Goal: Communication & Community: Answer question/provide support

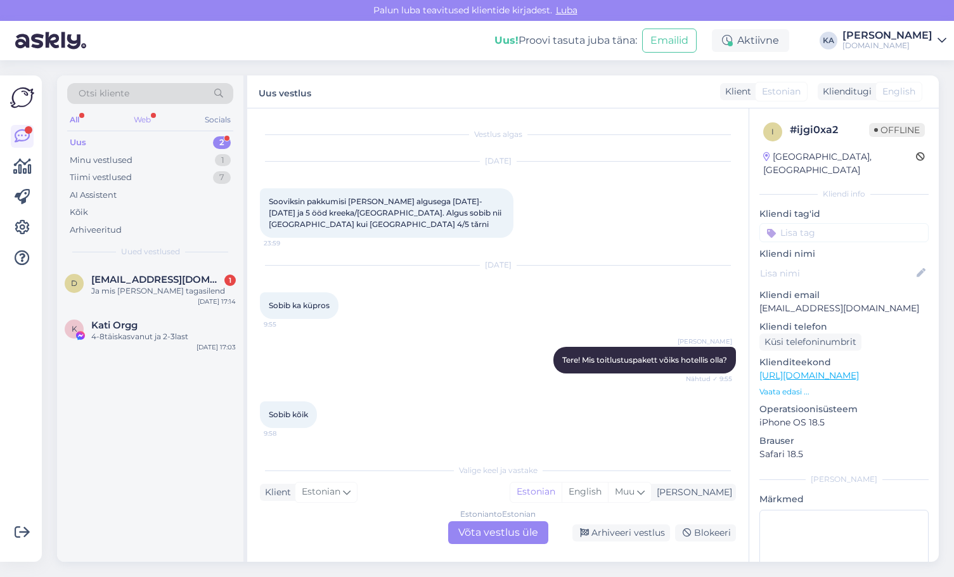
scroll to position [389, 0]
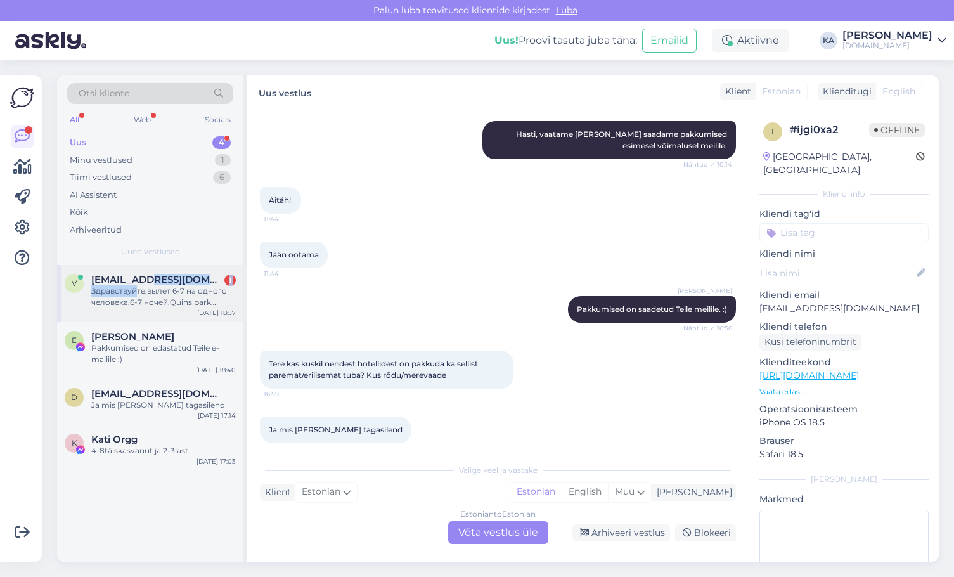
click at [136, 285] on div "[EMAIL_ADDRESS][DOMAIN_NAME] 1 Здравствуйте,вылет 6-7 на одного человека,6-7 но…" at bounding box center [163, 291] width 145 height 34
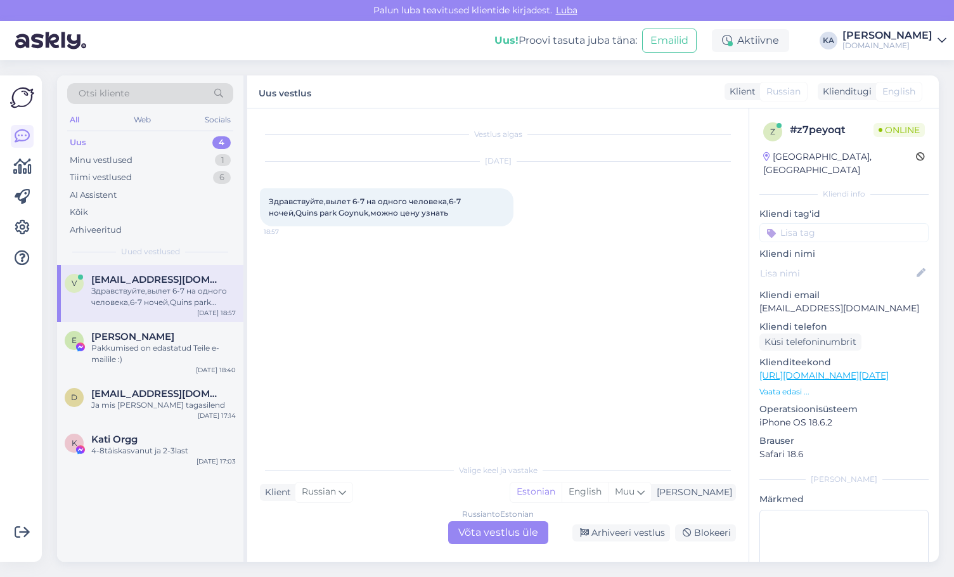
click at [531, 537] on div "Russian to Estonian Võta vestlus üle" at bounding box center [498, 532] width 100 height 23
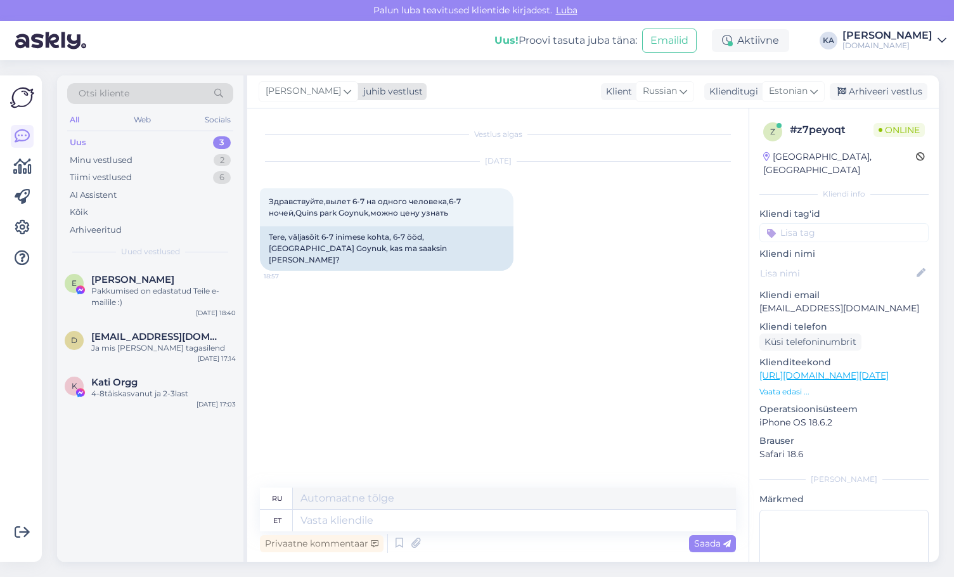
click at [319, 98] on span "[PERSON_NAME]" at bounding box center [303, 91] width 75 height 14
type input "tat"
click at [327, 150] on div "[PERSON_NAME]" at bounding box center [343, 147] width 109 height 15
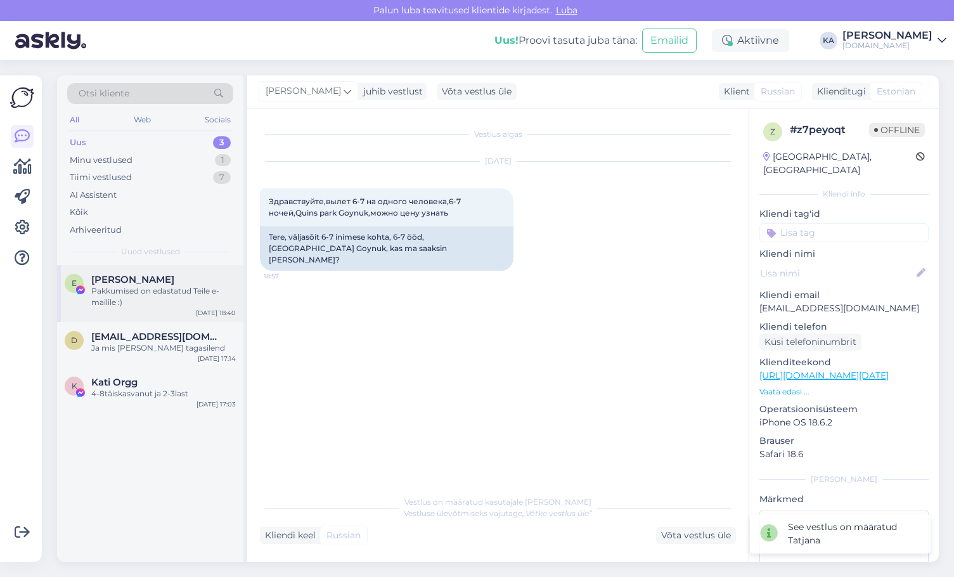
click at [163, 289] on div "Pakkumised on edastatud Teile e-mailile :)" at bounding box center [163, 296] width 145 height 23
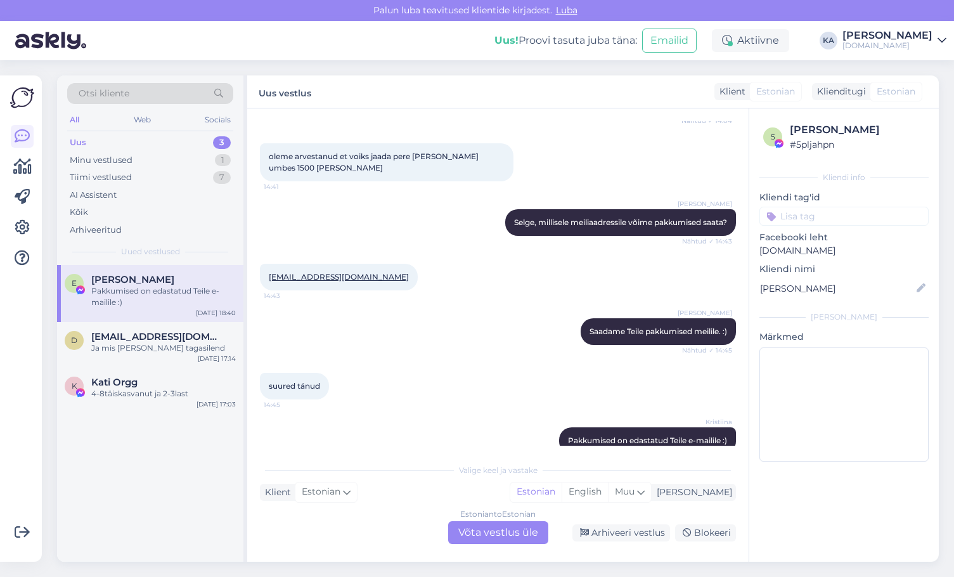
scroll to position [1460, 0]
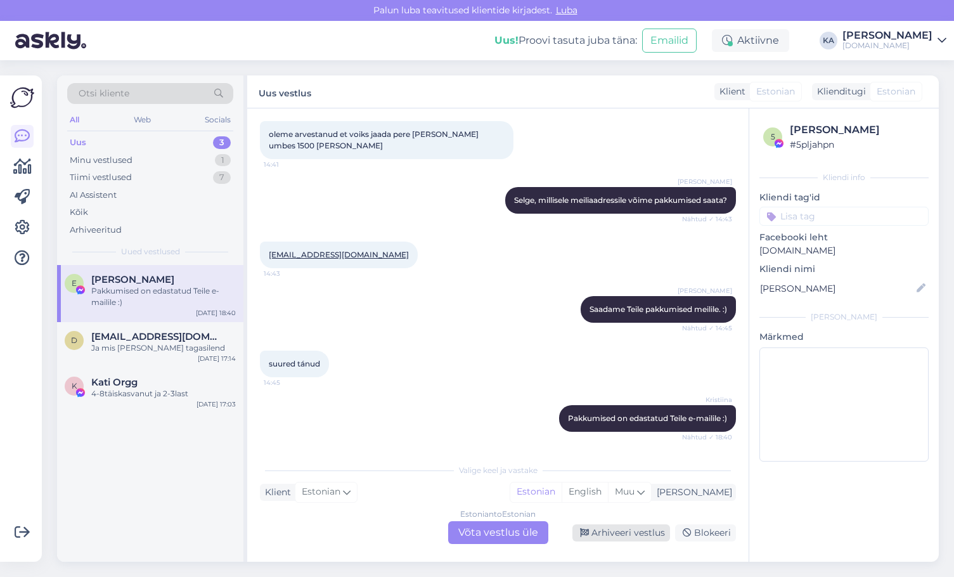
click at [625, 533] on div "Arhiveeri vestlus" at bounding box center [622, 532] width 98 height 17
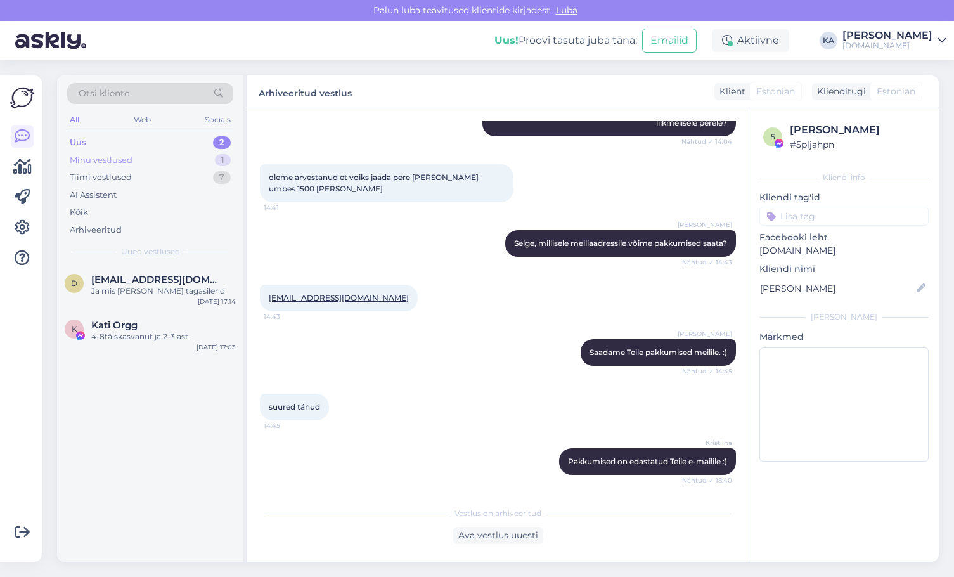
click at [109, 166] on div "Minu vestlused" at bounding box center [101, 160] width 63 height 13
click at [94, 132] on div "Otsi kliente All Web Socials Uus 2 Minu vestlused 1 Tiimi vestlused 7 AI Assist…" at bounding box center [150, 170] width 186 height 190
click at [91, 136] on div "Uus 2" at bounding box center [150, 143] width 166 height 18
click at [148, 341] on div "4-8täiskasvanut ja 2-3last" at bounding box center [163, 336] width 145 height 11
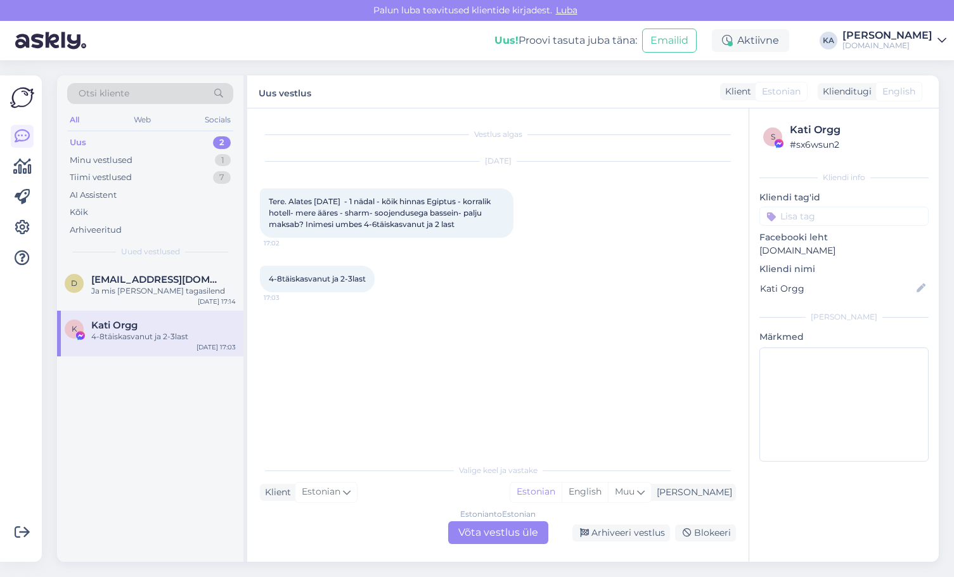
click at [481, 531] on div "Estonian to Estonian Võta vestlus üle" at bounding box center [498, 532] width 100 height 23
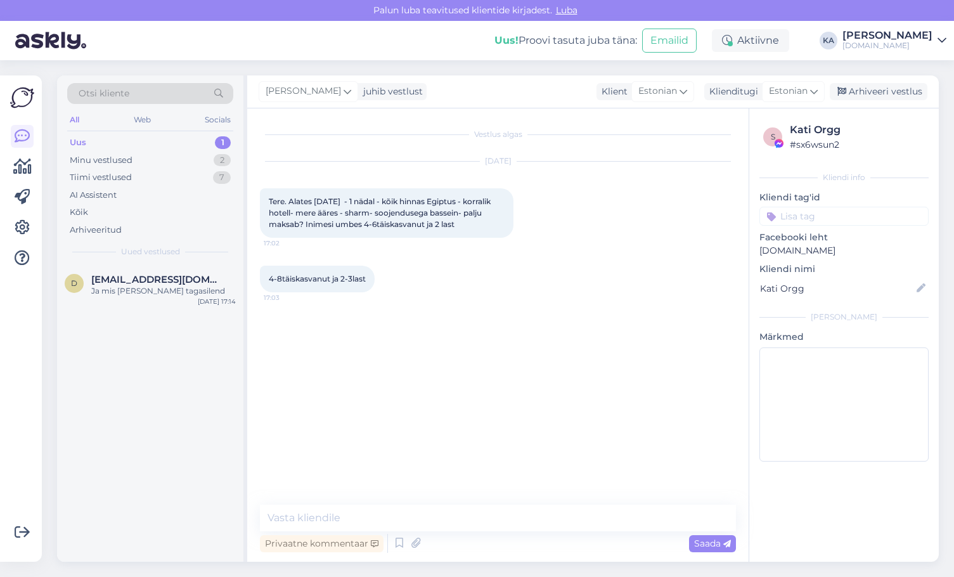
click at [346, 498] on div "Vestlus algas [DATE] Tere. Alates [DATE] - 1 nädal - kõik hinnas Egiptus - korr…" at bounding box center [498, 334] width 502 height 453
click at [345, 509] on textarea at bounding box center [498, 518] width 476 height 27
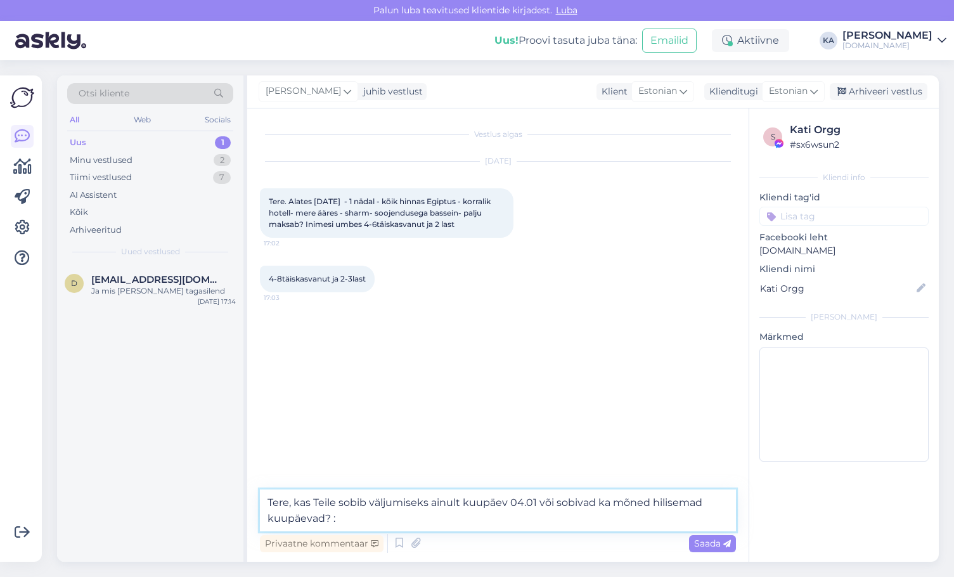
type textarea "Tere, kas Teile sobib väljumiseks ainult kuupäev 04.01 või sobivad ka mõned hil…"
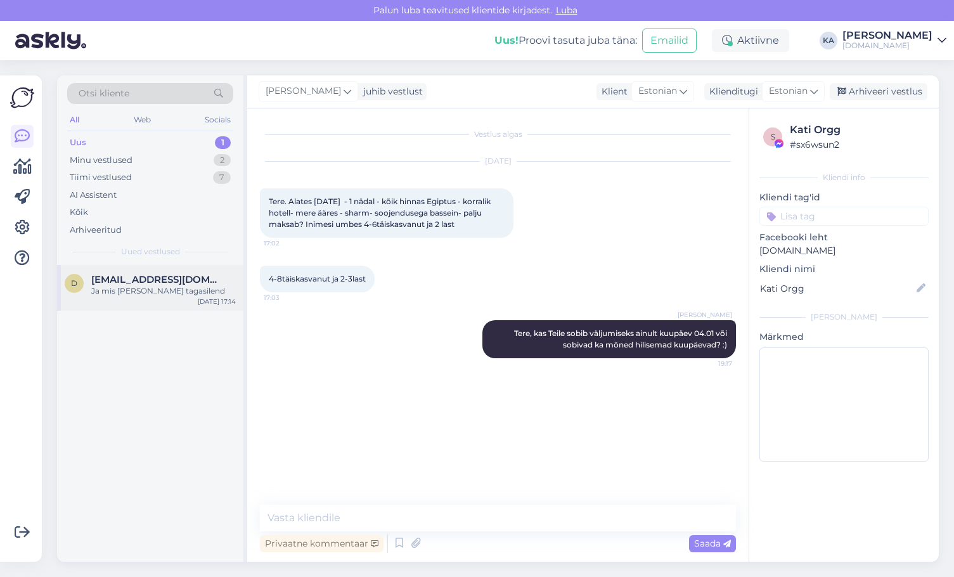
click at [119, 281] on span "[EMAIL_ADDRESS][DOMAIN_NAME]" at bounding box center [157, 279] width 132 height 11
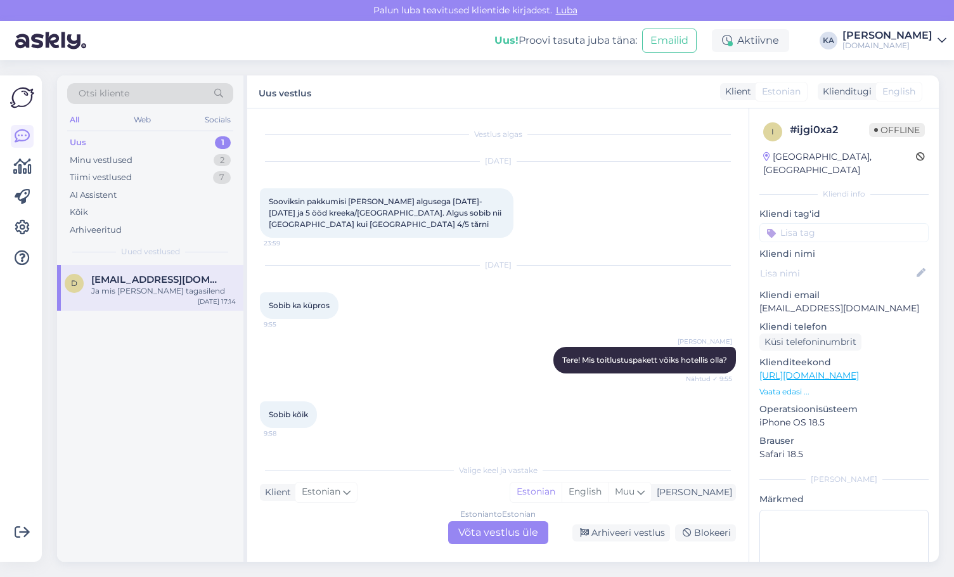
scroll to position [389, 0]
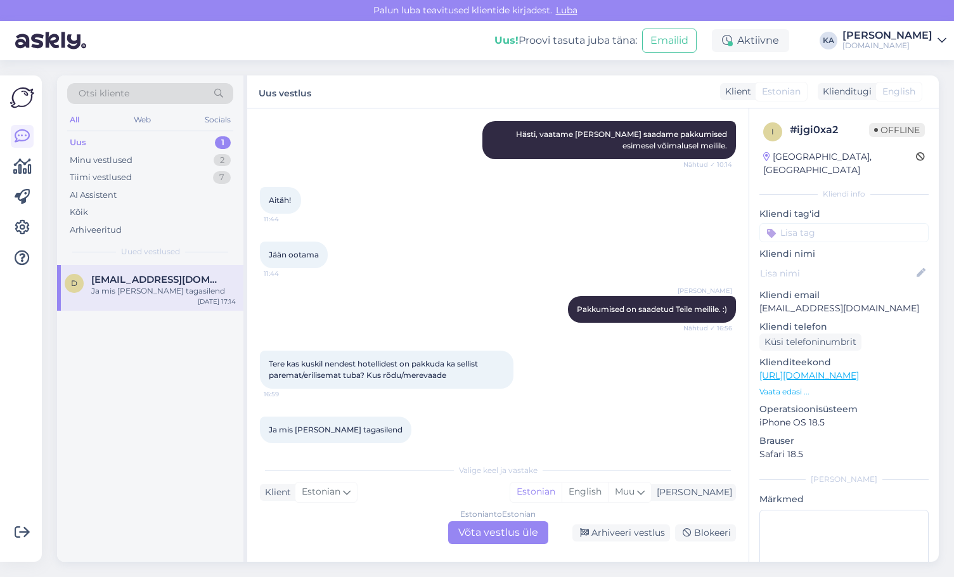
click at [474, 531] on div "Estonian to Estonian Võta vestlus üle" at bounding box center [498, 532] width 100 height 23
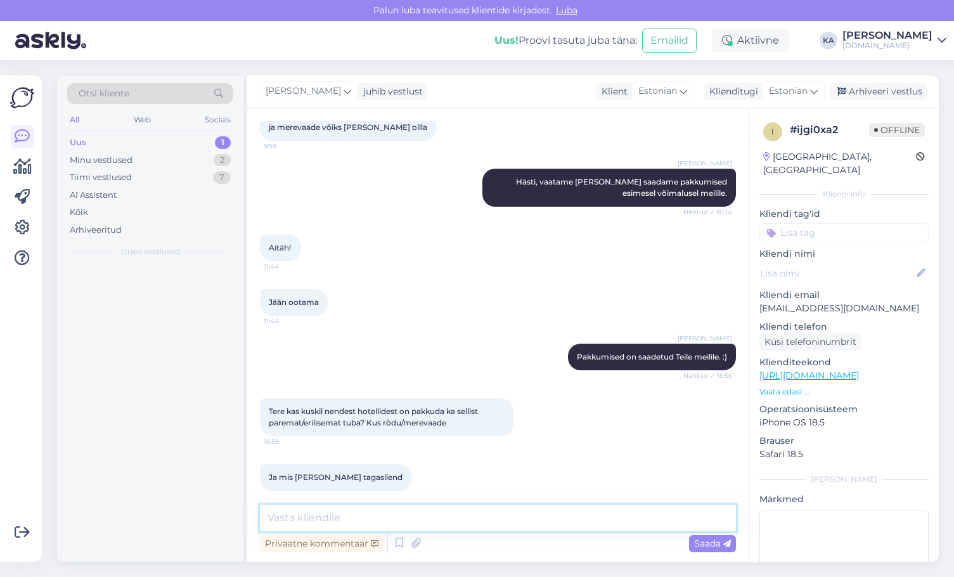
click at [401, 523] on textarea at bounding box center [498, 518] width 476 height 27
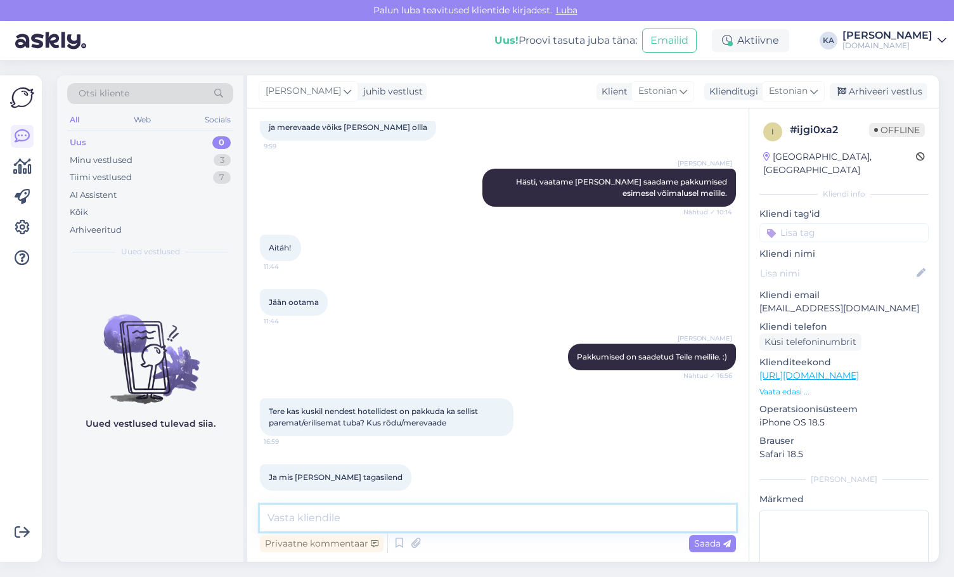
type textarea "T"
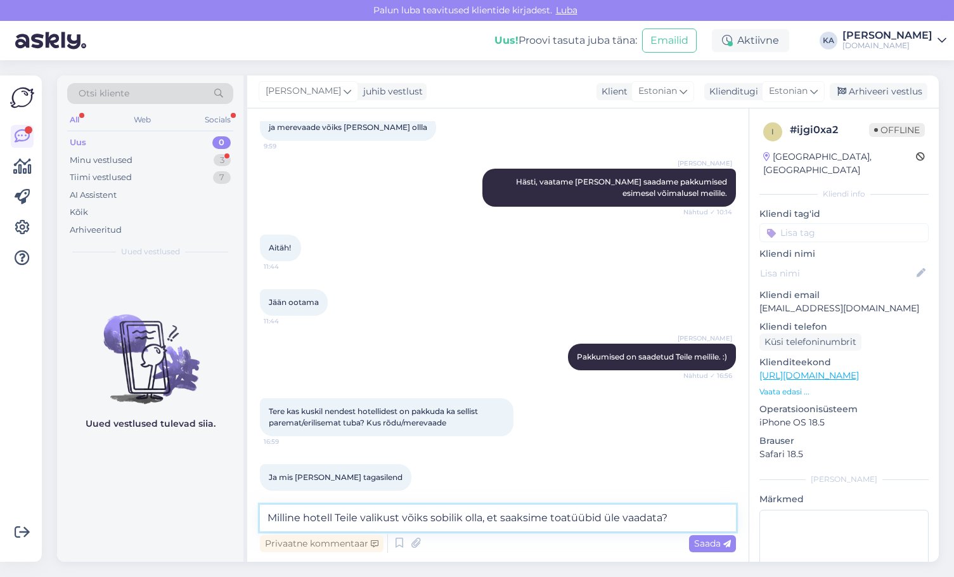
type textarea "Milline hotell Teile valikust võiks sobilik olla, et saaksime toatüübid üle vaa…"
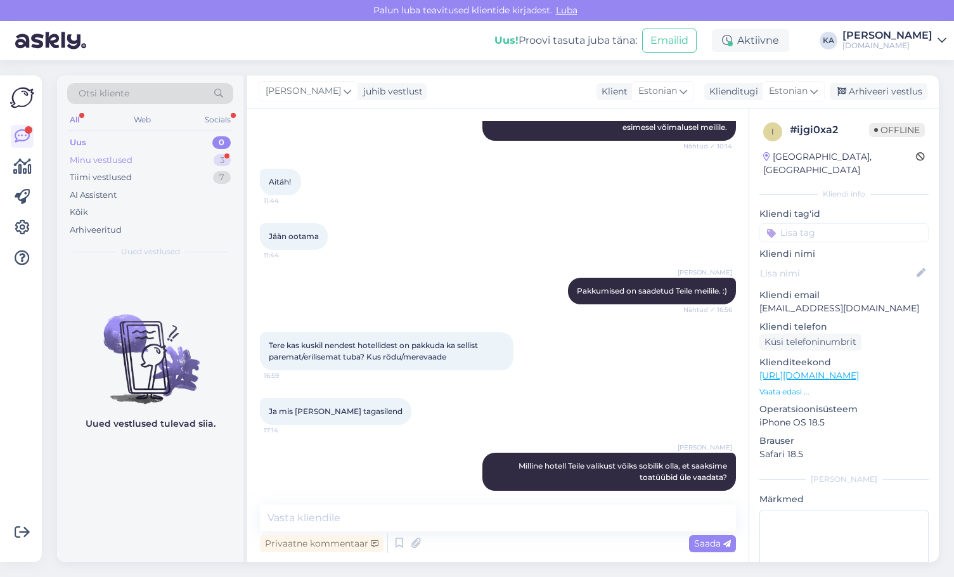
click at [132, 156] on div "Minu vestlused" at bounding box center [101, 160] width 63 height 13
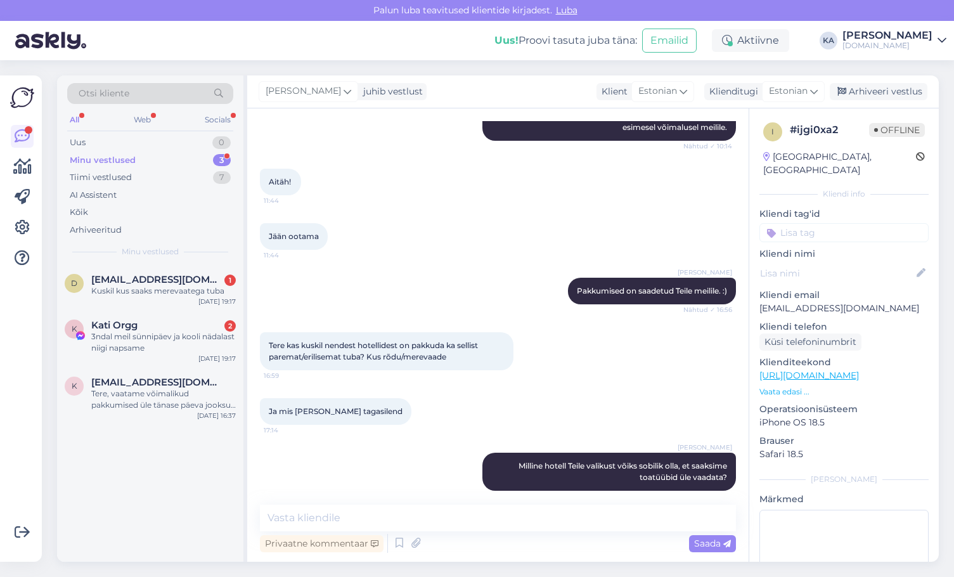
scroll to position [462, 0]
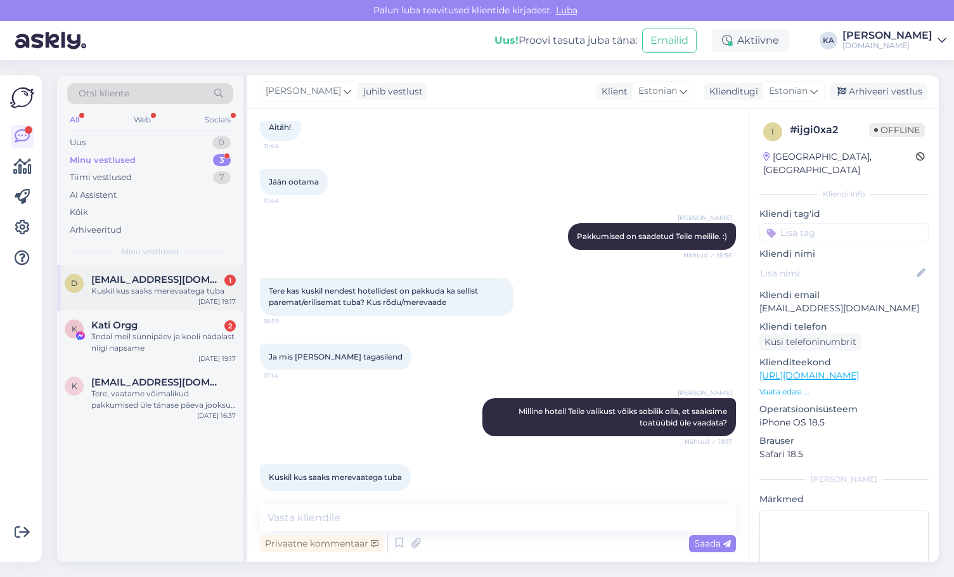
click at [139, 295] on div "Kuskil kus saaks merevaatega tuba" at bounding box center [163, 290] width 145 height 11
